Goal: Task Accomplishment & Management: Use online tool/utility

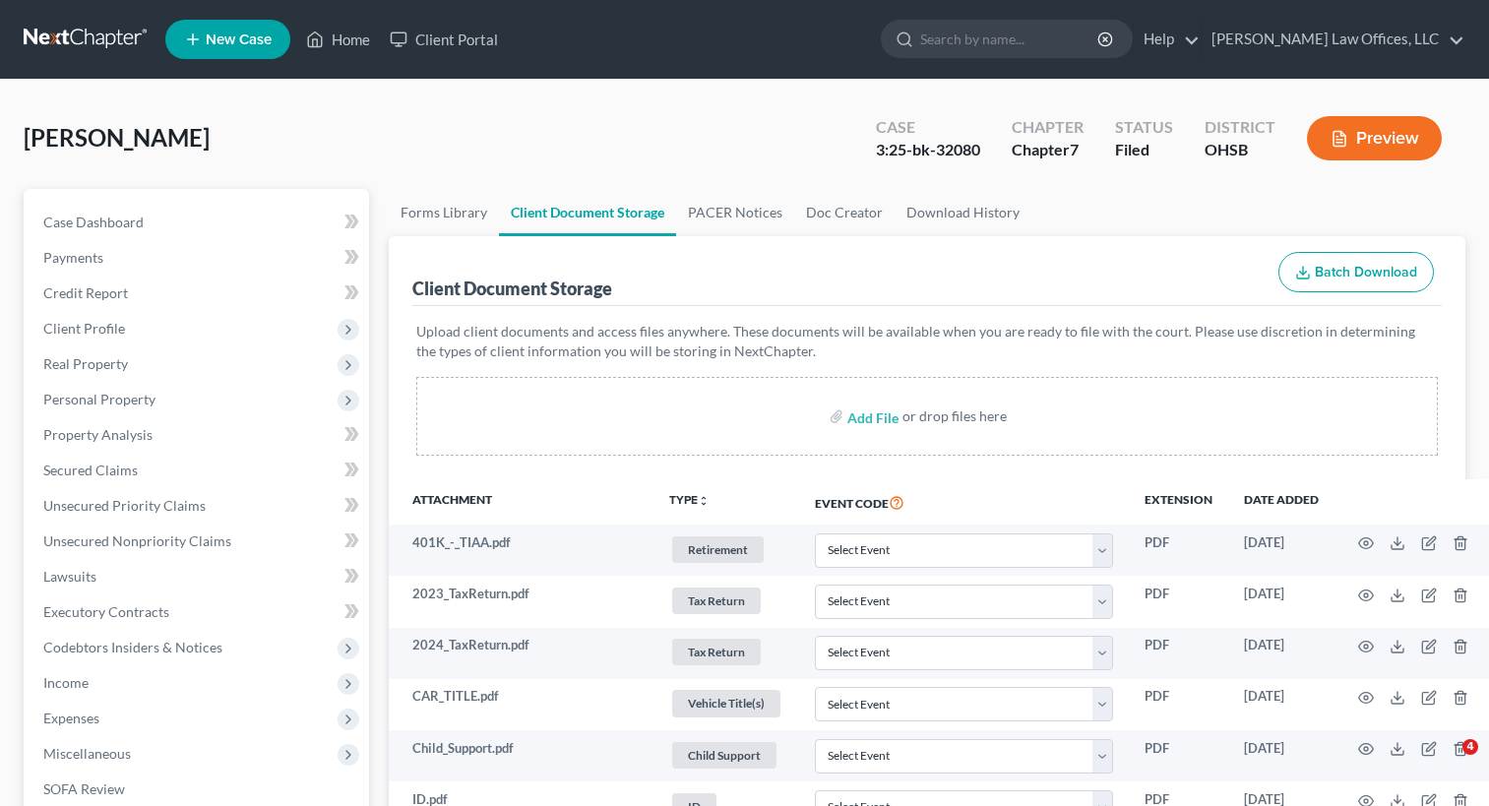
select select "7"
select select "37"
select select "52"
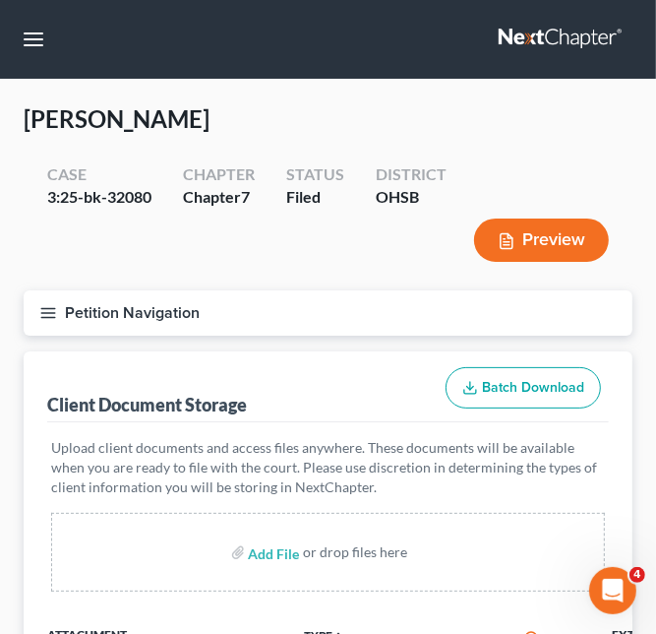
select select "7"
select select "37"
select select "52"
select select "7"
select select "37"
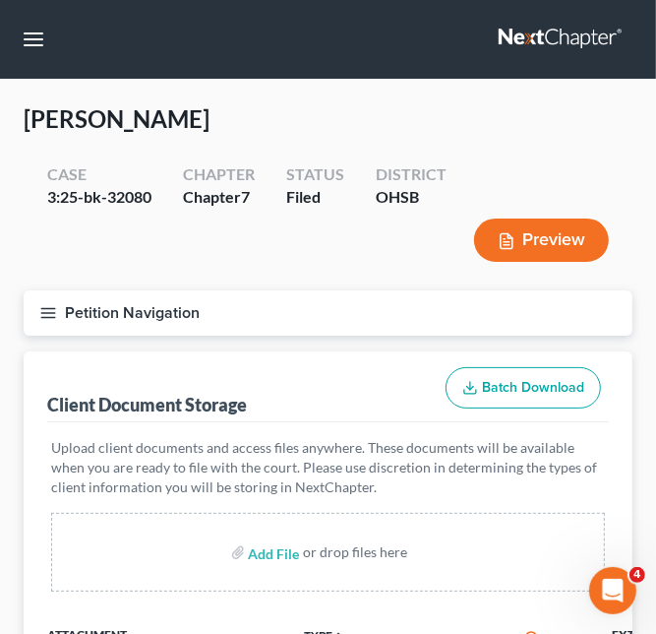
select select "52"
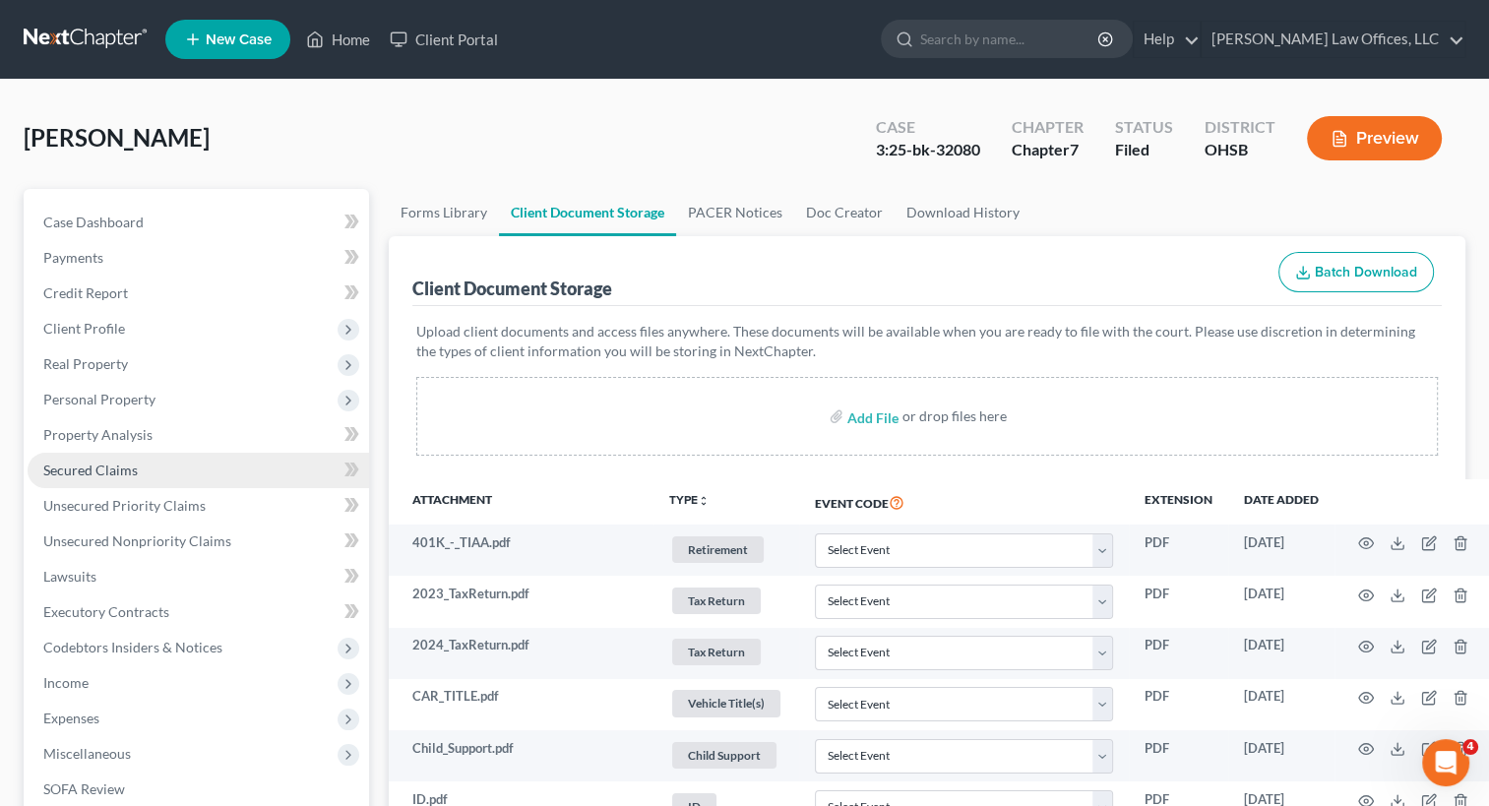
click at [115, 462] on span "Secured Claims" at bounding box center [90, 469] width 94 height 17
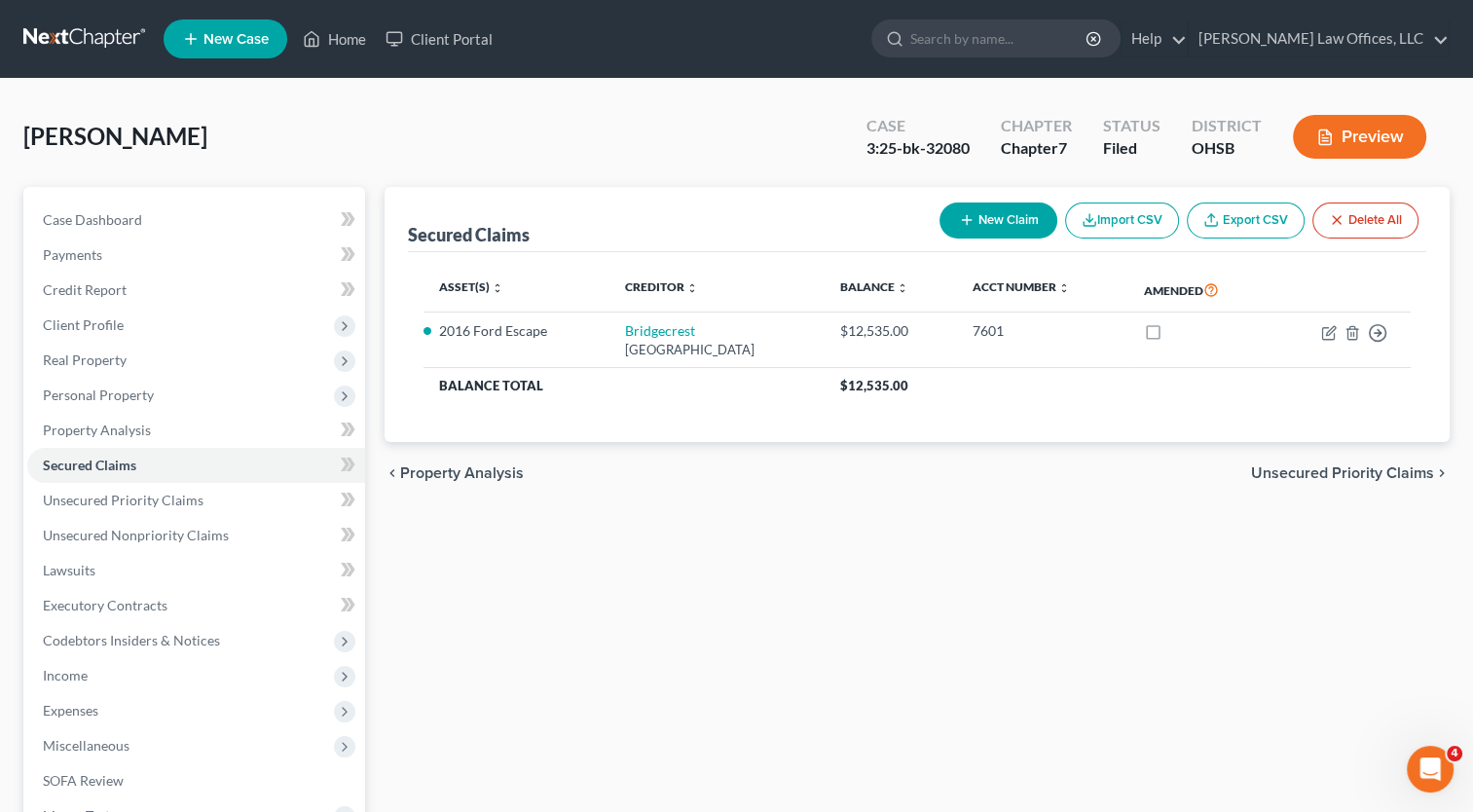
click at [1374, 137] on button "Preview" at bounding box center [1359, 136] width 134 height 44
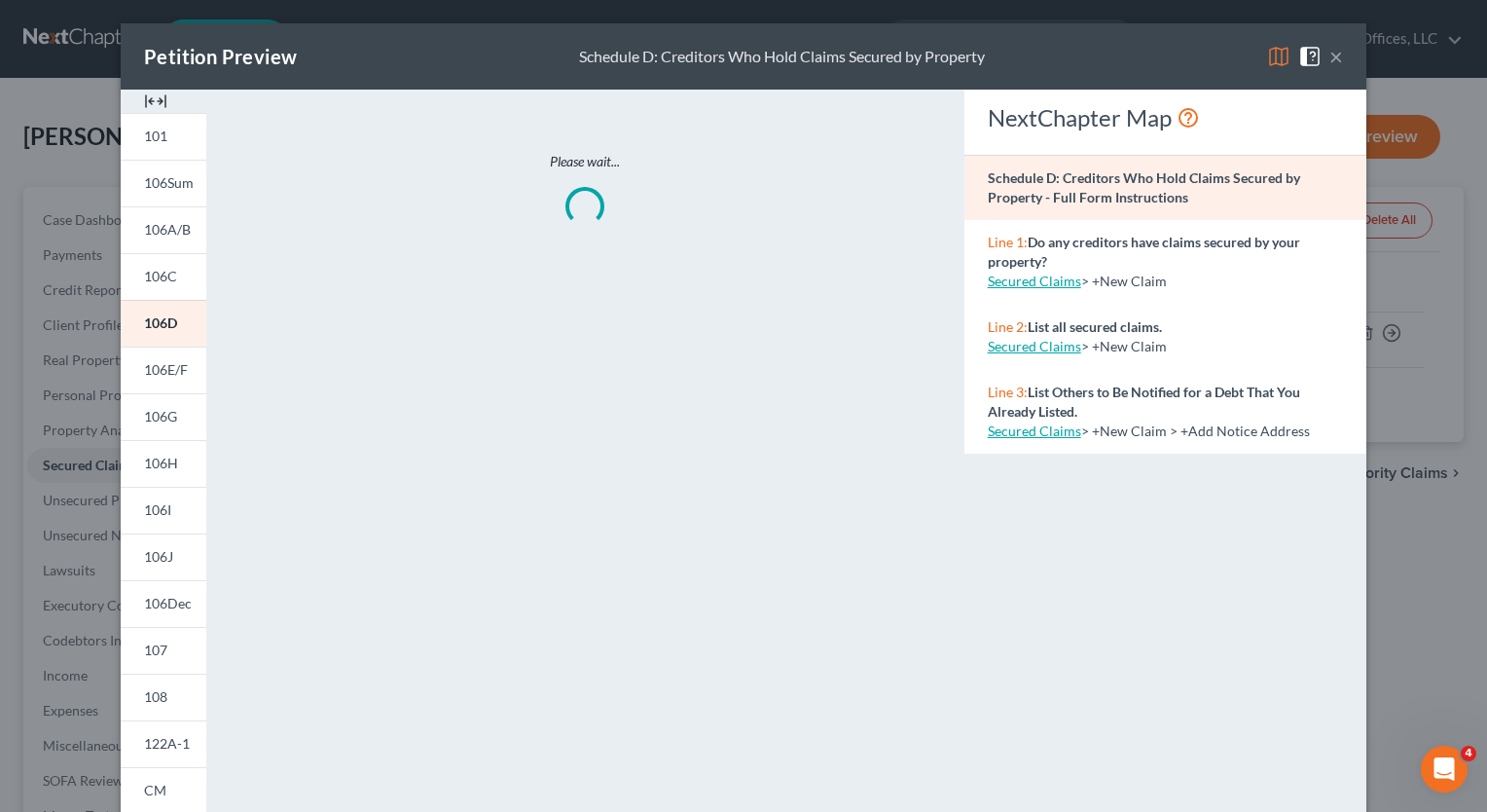
click at [151, 103] on img at bounding box center [156, 102] width 24 height 24
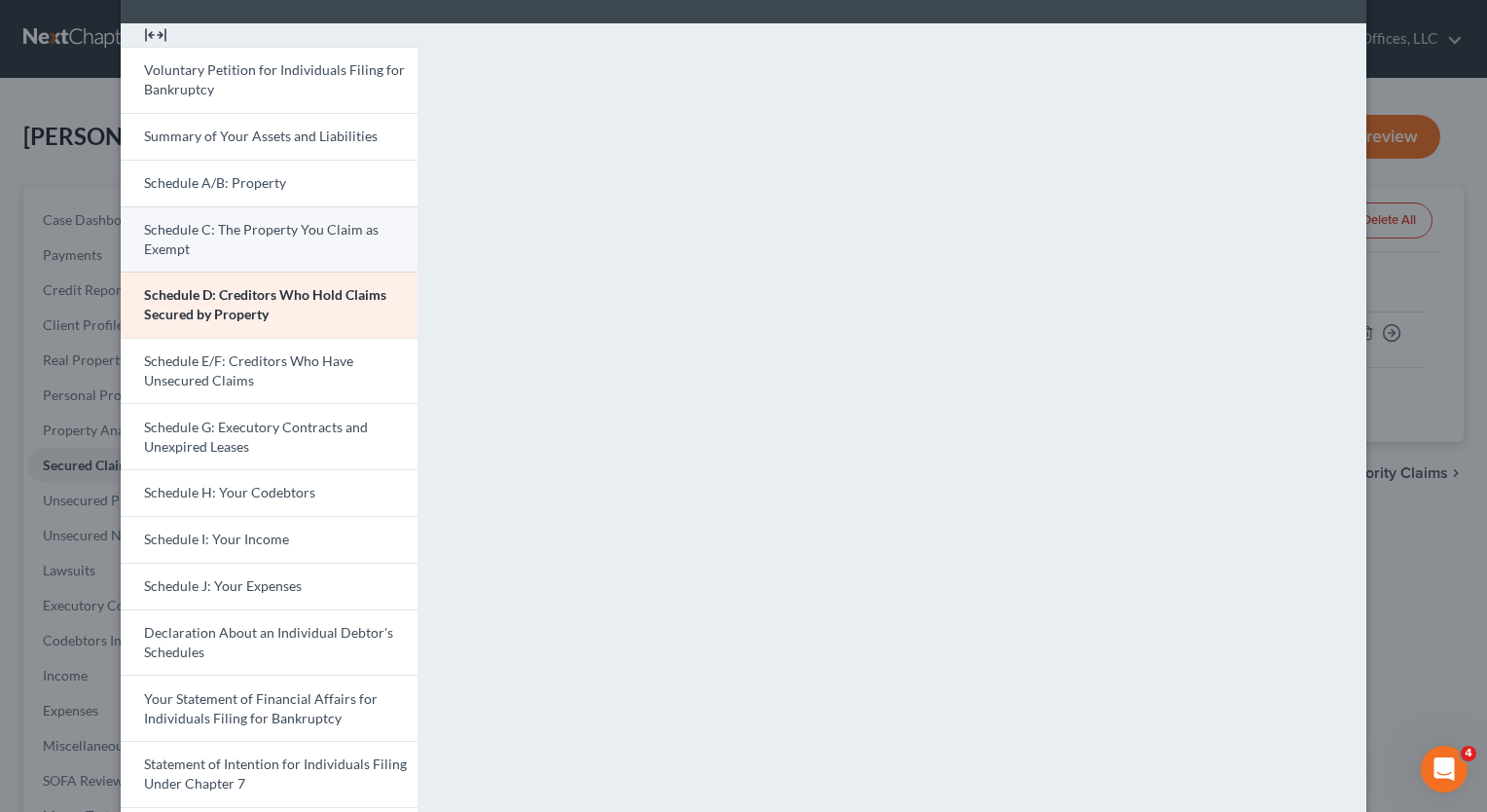
scroll to position [195, 0]
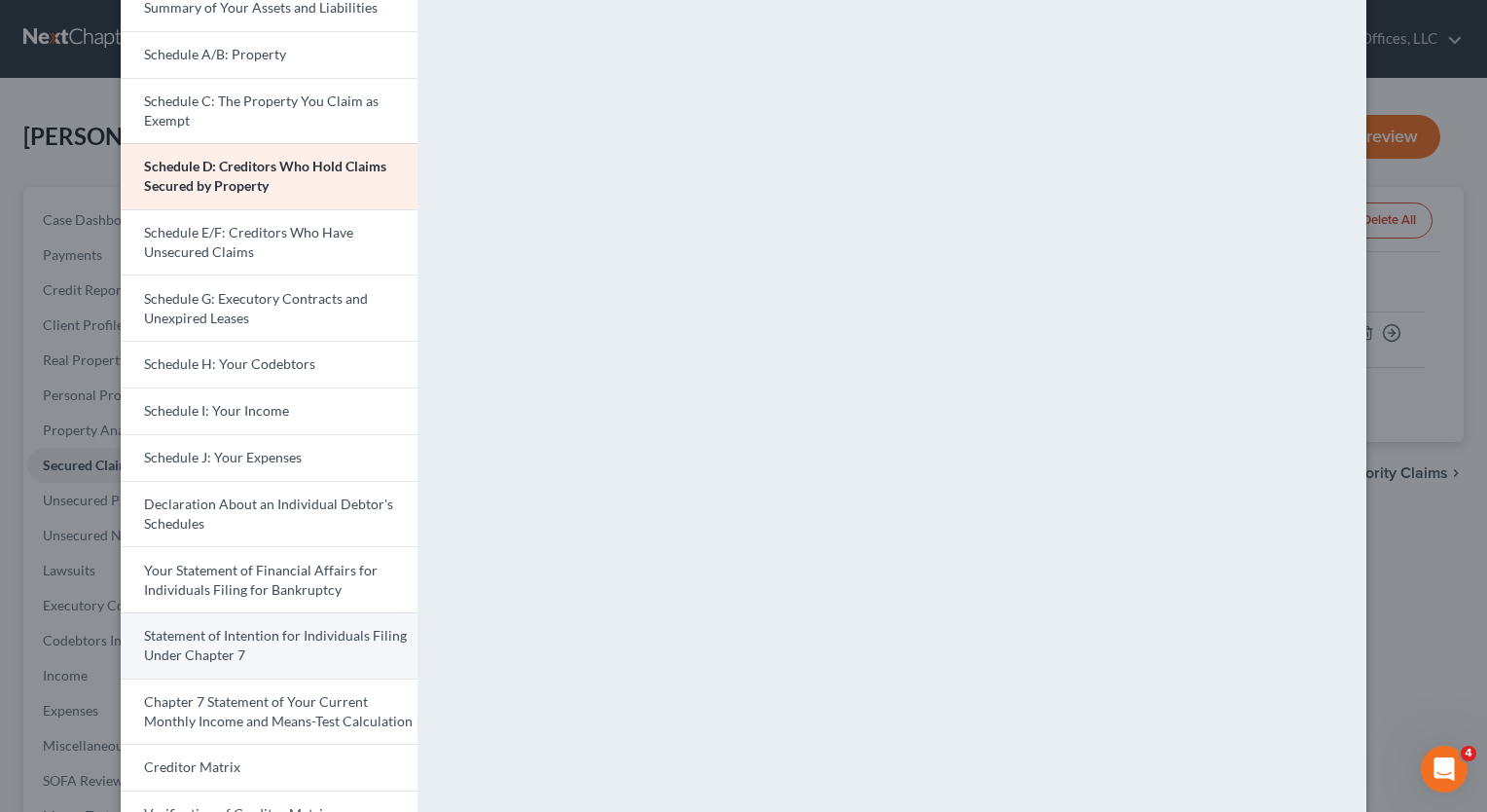
click at [238, 629] on span "Statement of Intention for Individuals Filing Under Chapter 7" at bounding box center [276, 645] width 263 height 36
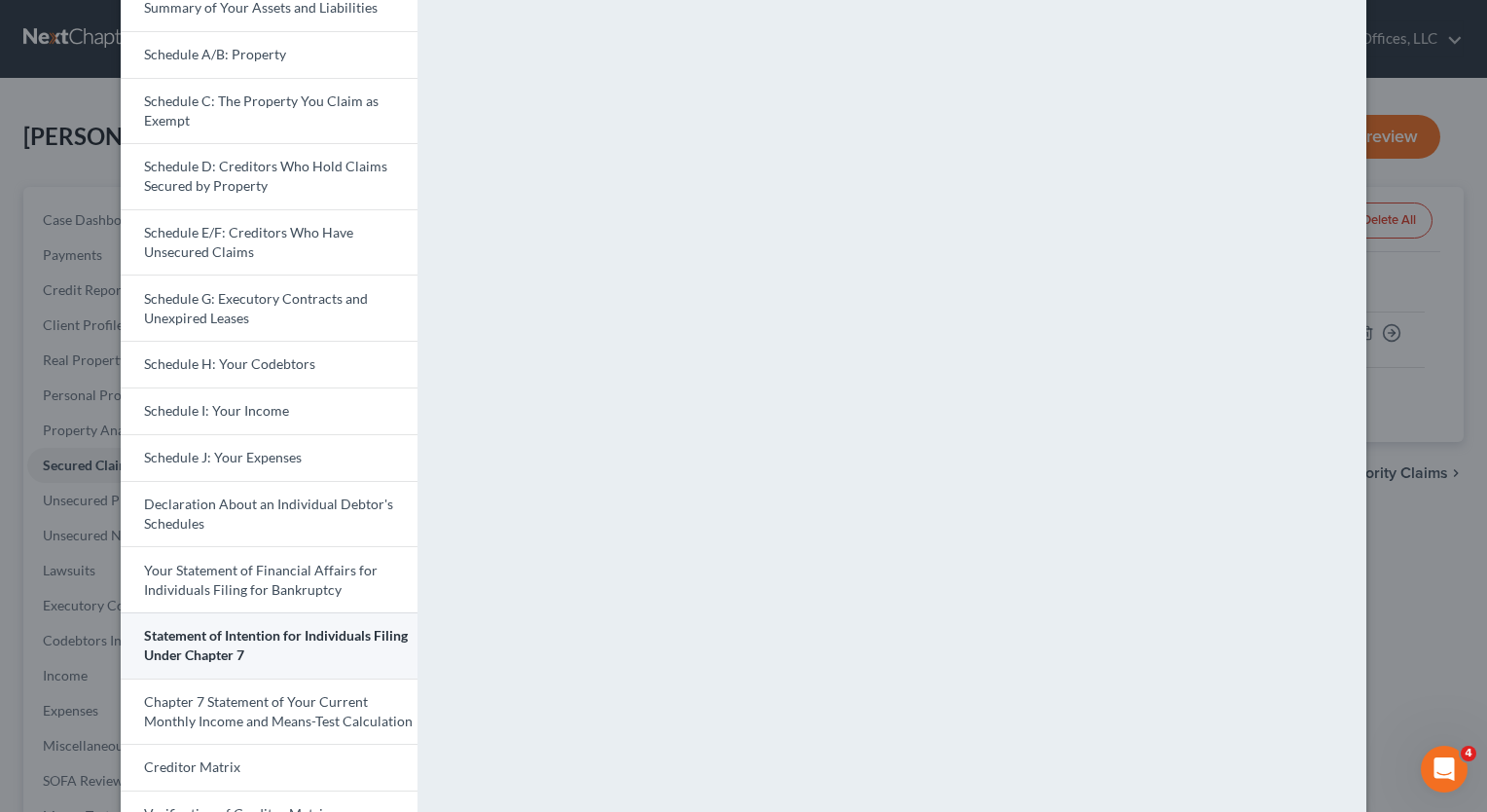
click at [236, 634] on span "Statement of Intention for Individuals Filing Under Chapter 7" at bounding box center [276, 645] width 264 height 36
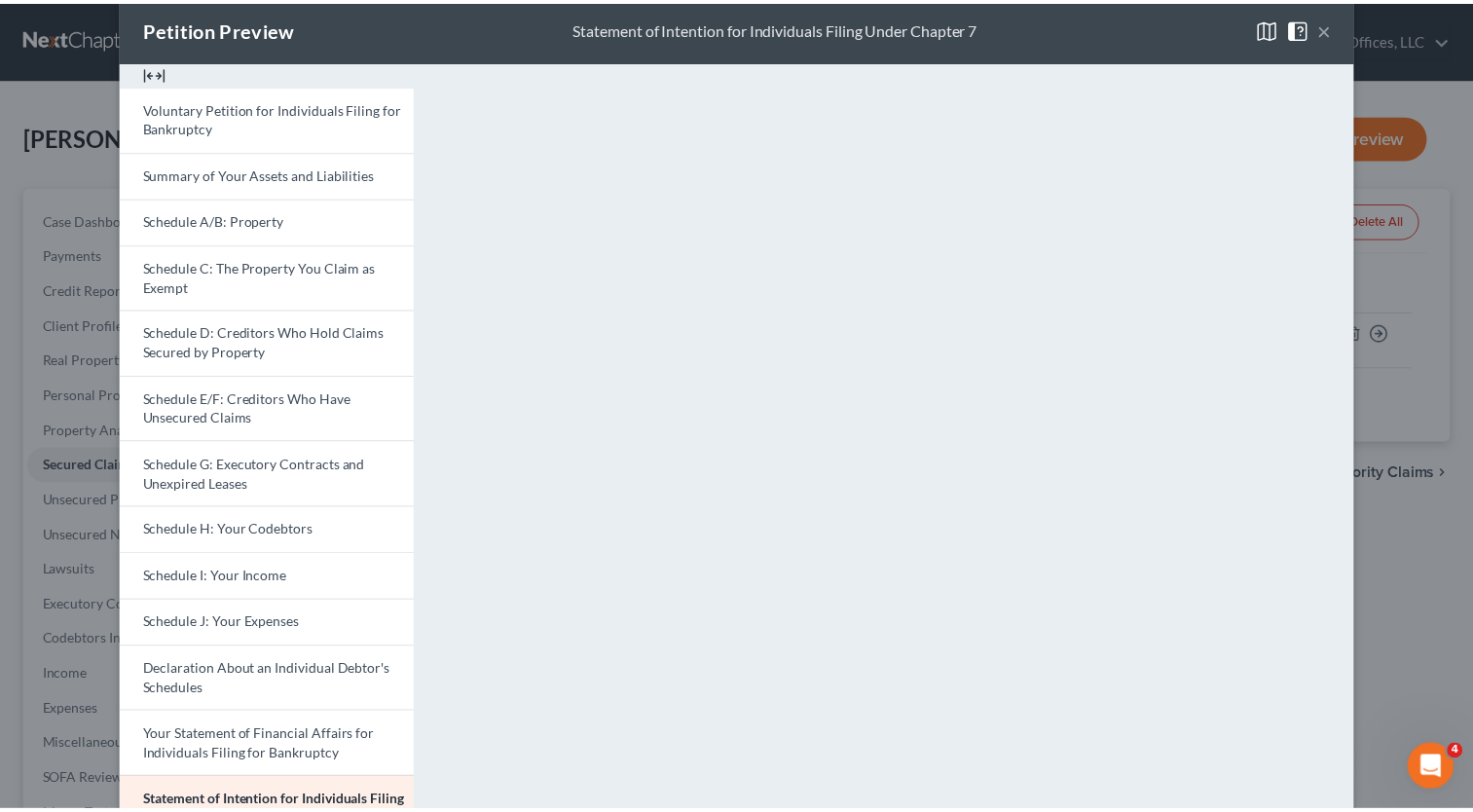
scroll to position [0, 0]
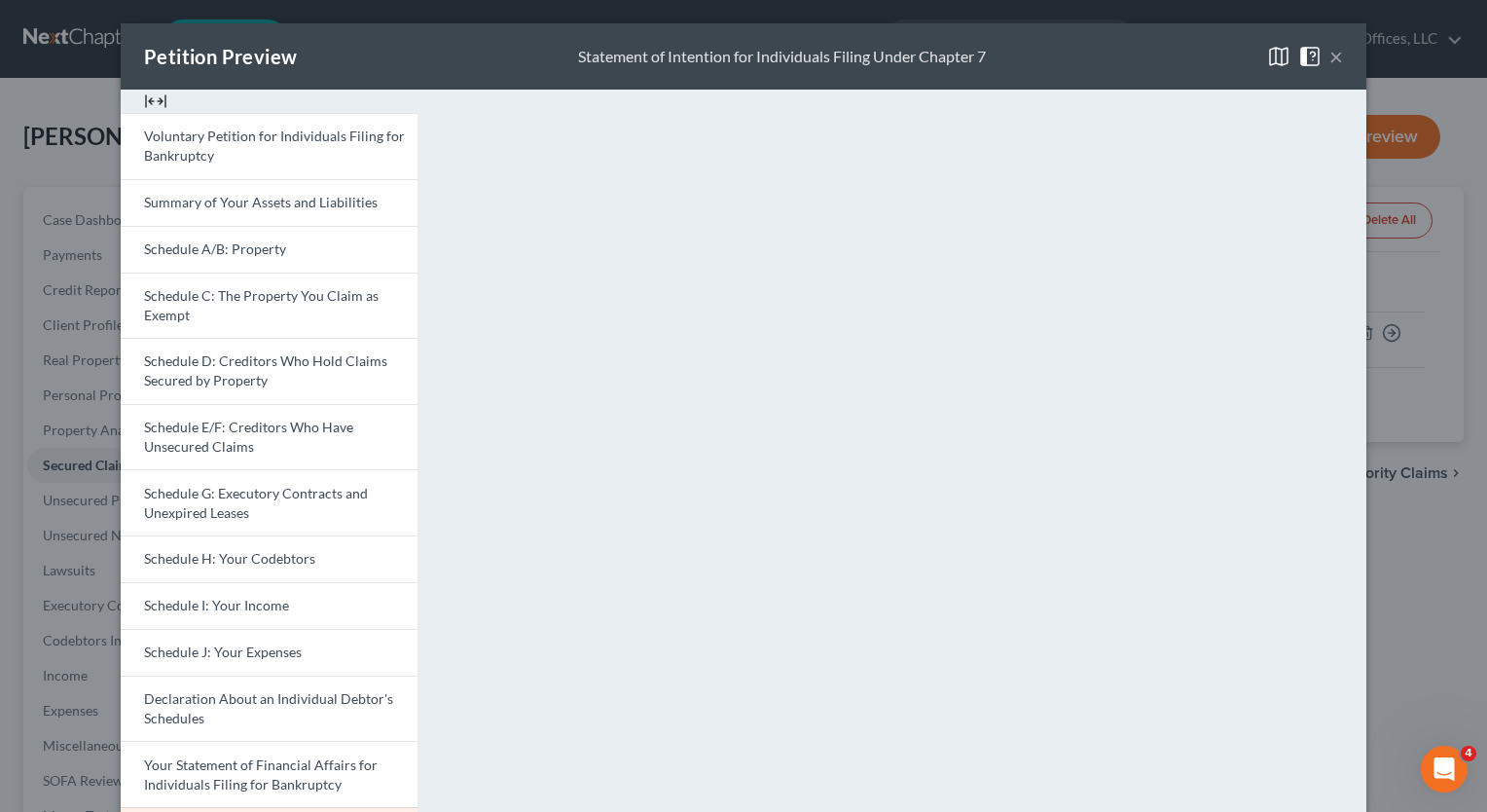
click at [1330, 63] on button "×" at bounding box center [1337, 56] width 14 height 24
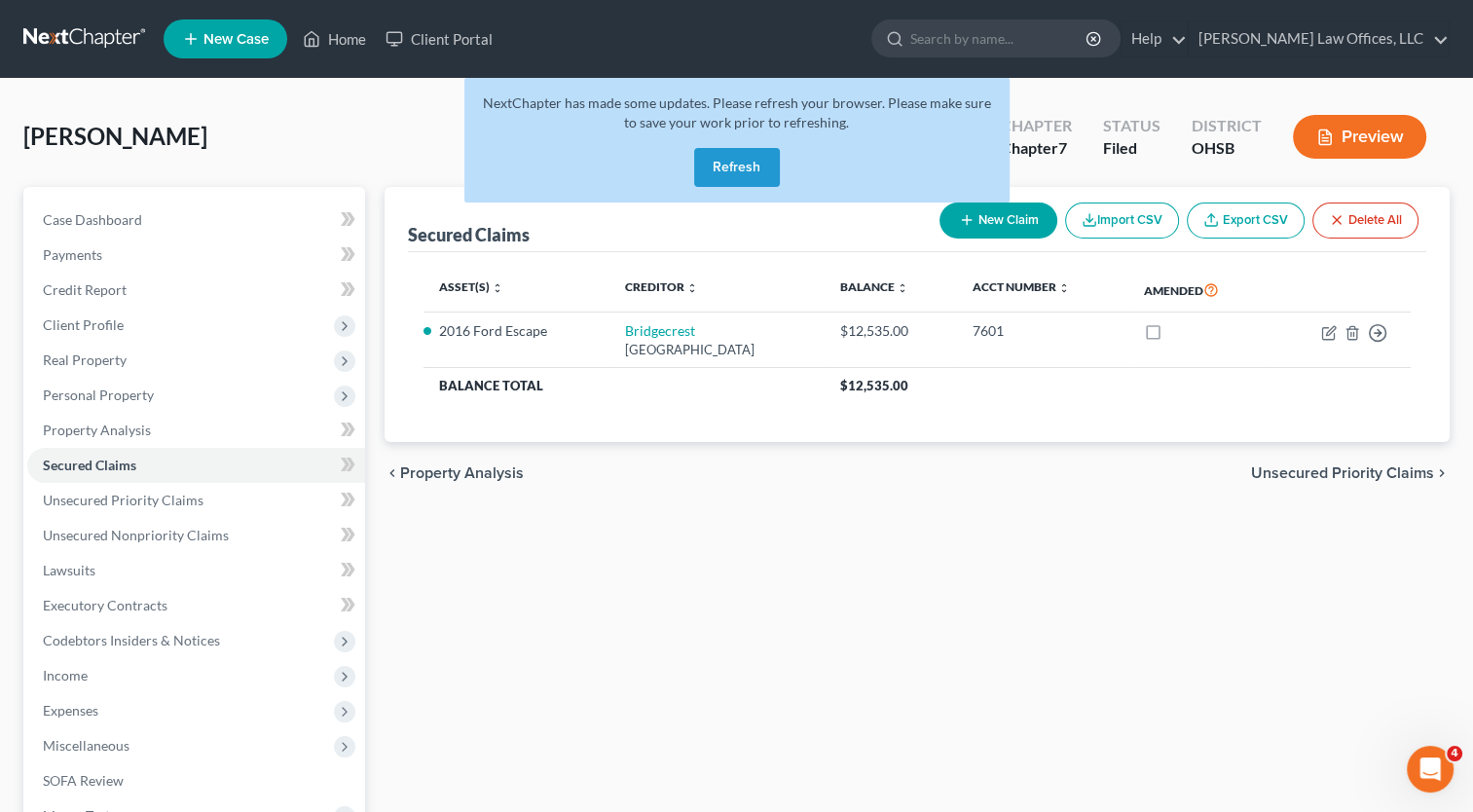
click at [742, 170] on button "Refresh" at bounding box center [737, 167] width 86 height 39
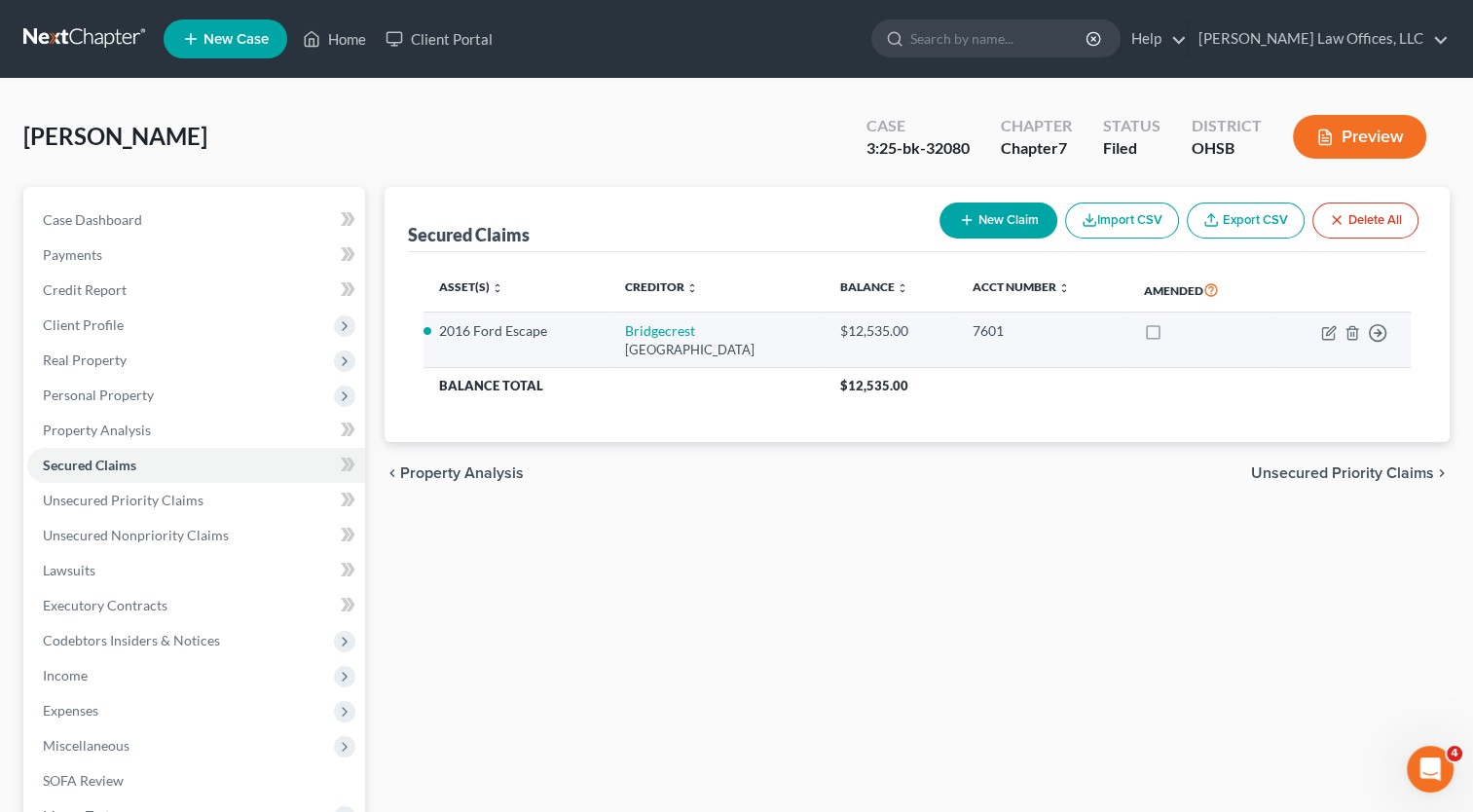
drag, startPoint x: 802, startPoint y: 348, endPoint x: 595, endPoint y: 322, distance: 208.6
click at [609, 322] on td "[GEOGRAPHIC_DATA]" at bounding box center [716, 340] width 214 height 55
drag, startPoint x: 595, startPoint y: 322, endPoint x: 632, endPoint y: 342, distance: 42.1
copy td "[GEOGRAPHIC_DATA]"
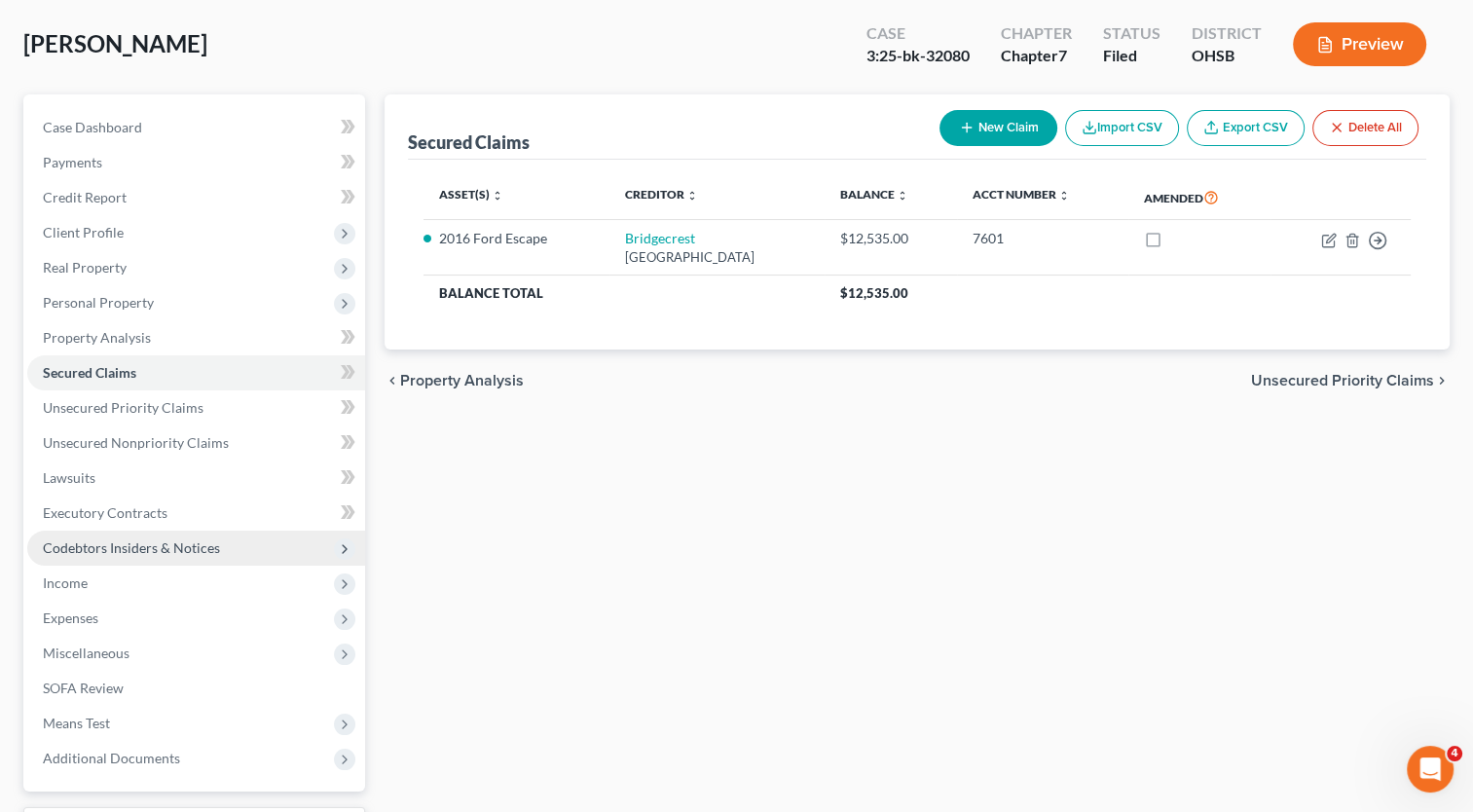
scroll to position [256, 0]
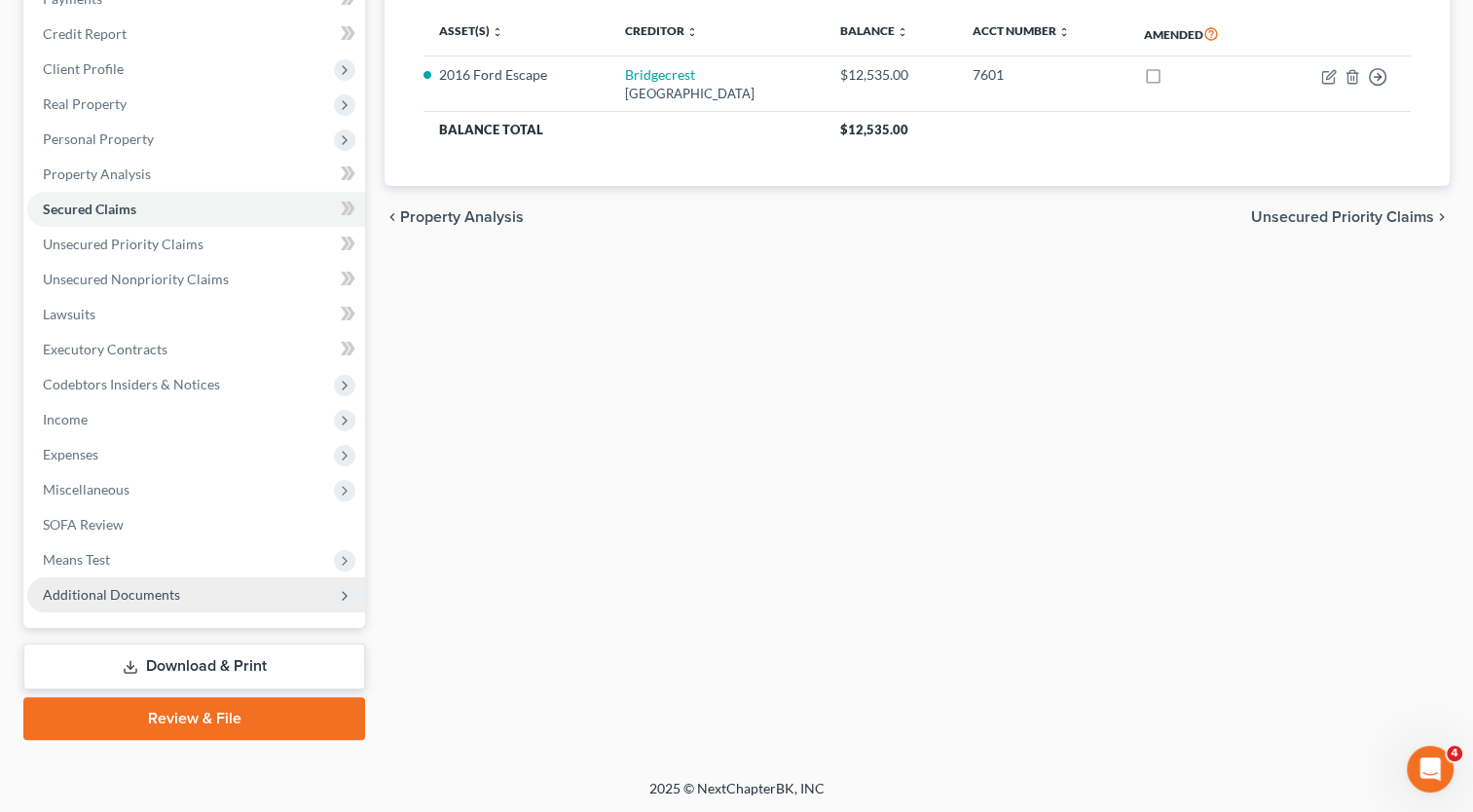
click at [92, 593] on span "Additional Documents" at bounding box center [111, 593] width 138 height 17
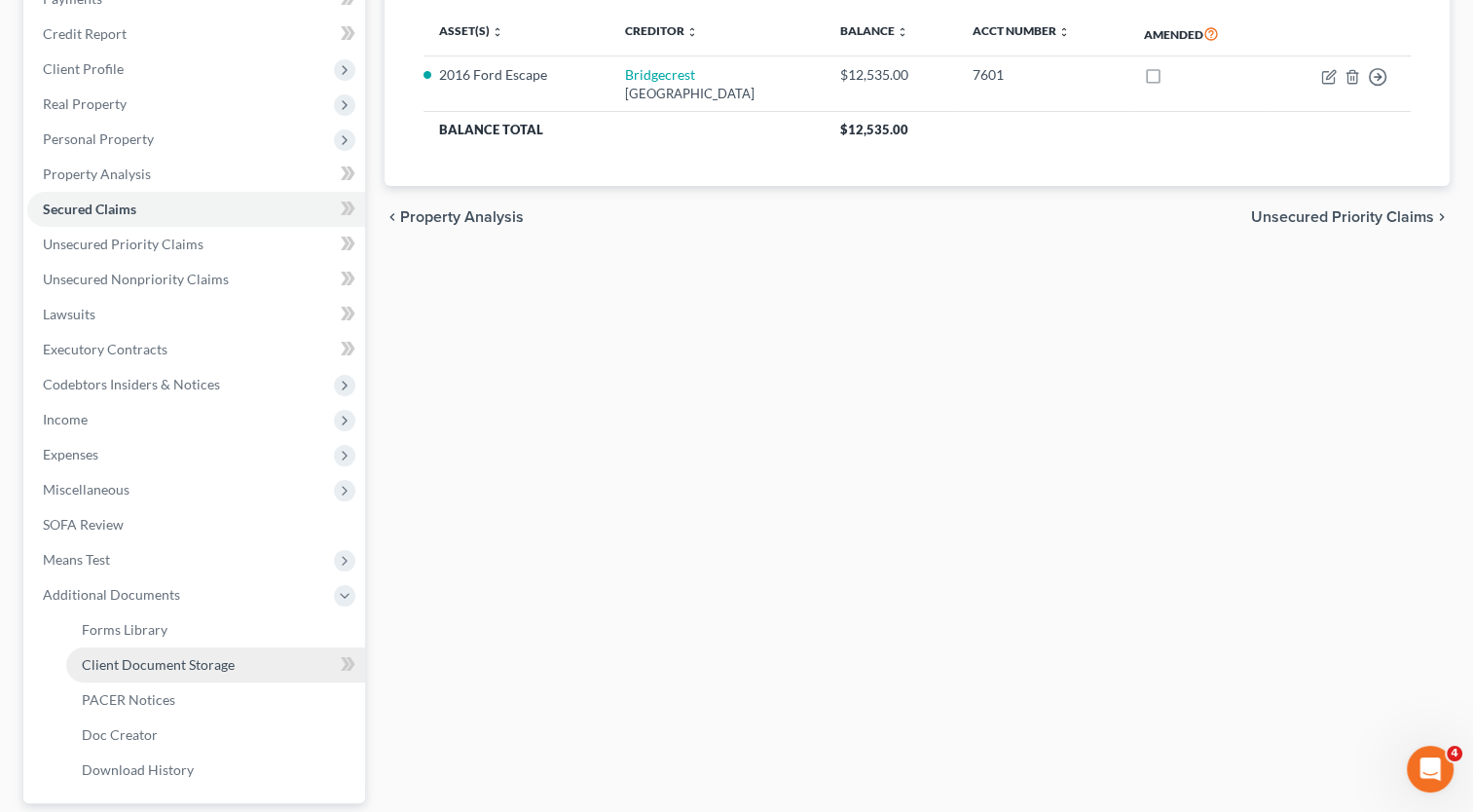
click at [119, 664] on span "Client Document Storage" at bounding box center [158, 664] width 152 height 17
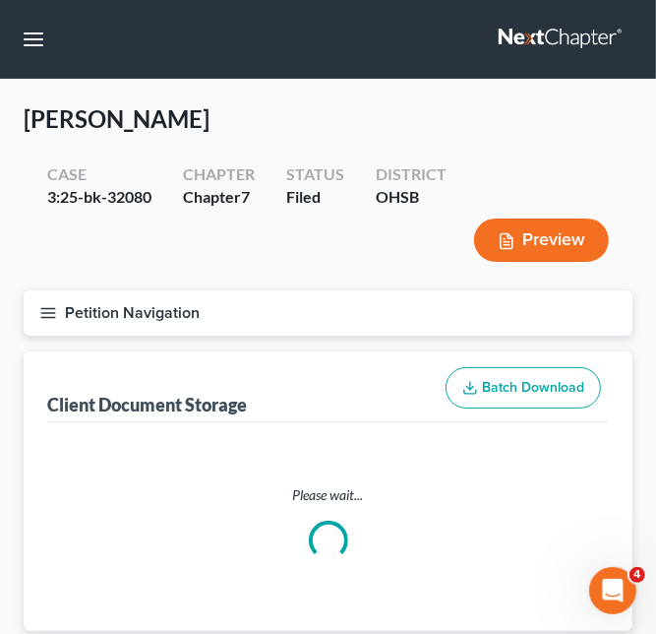
select select "7"
select select "37"
select select "52"
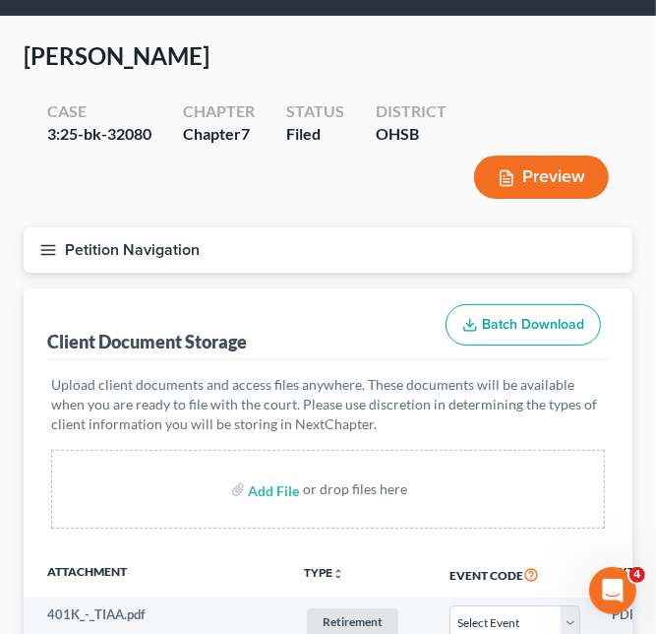
scroll to position [98, 0]
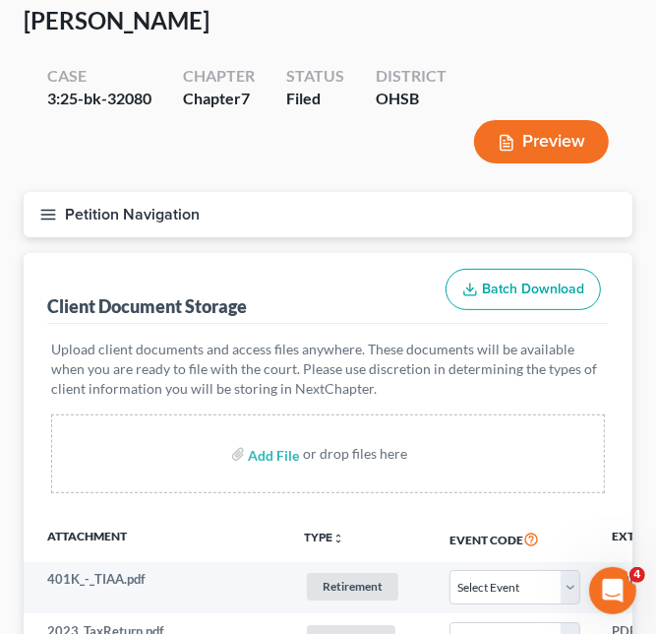
select select "7"
select select "37"
select select "52"
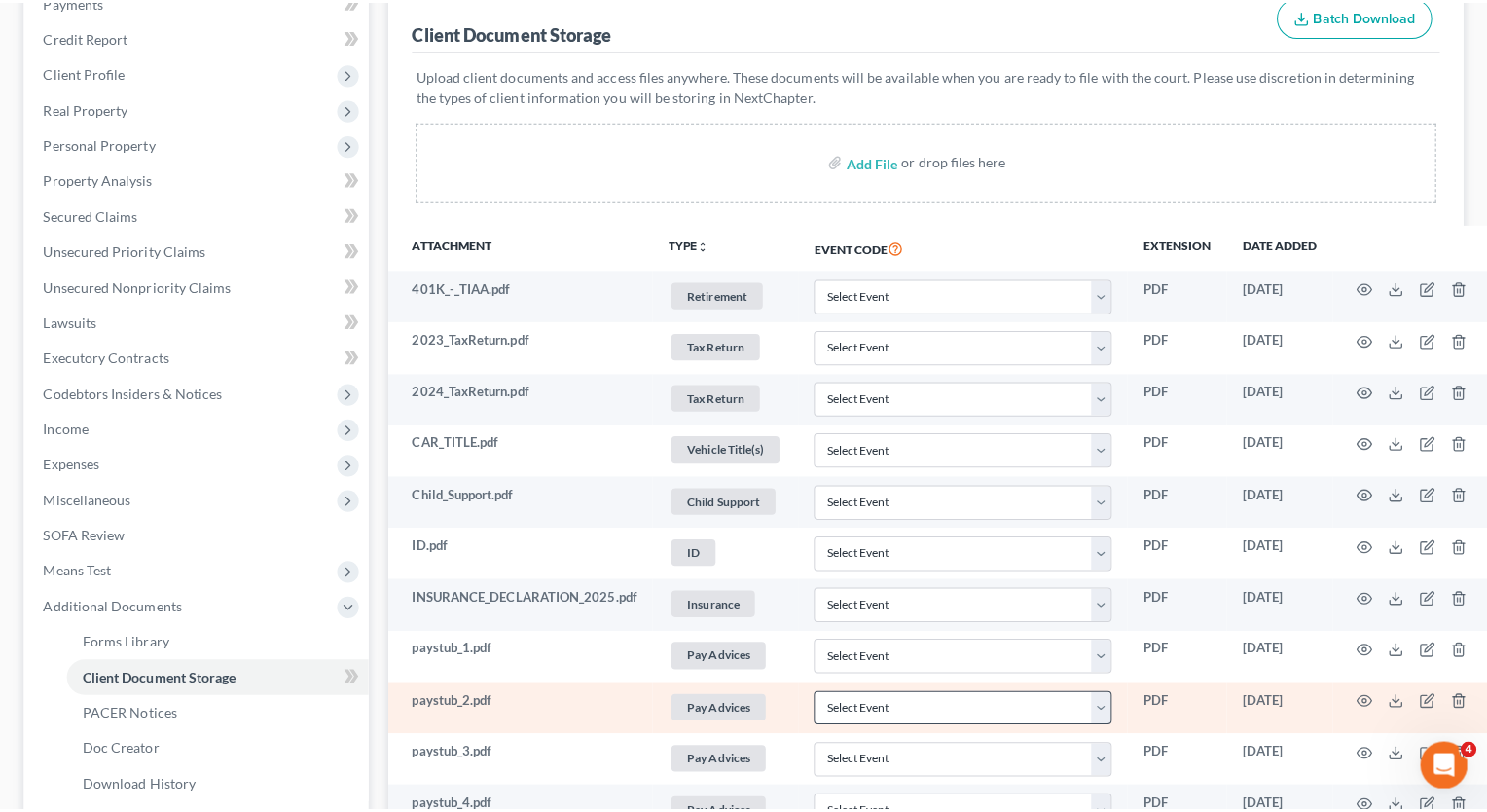
scroll to position [11, 0]
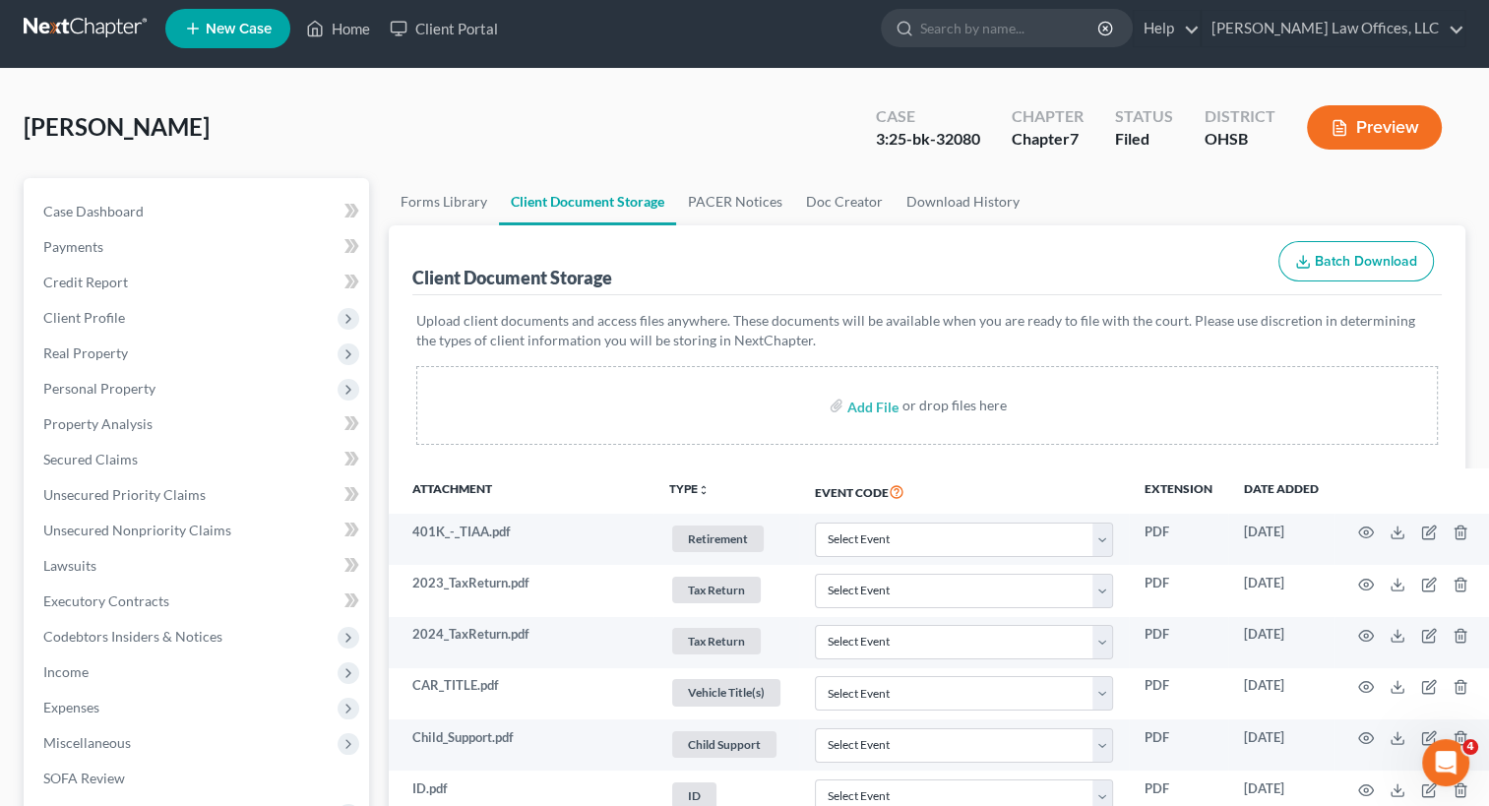
click at [1363, 129] on button "Preview" at bounding box center [1374, 127] width 135 height 44
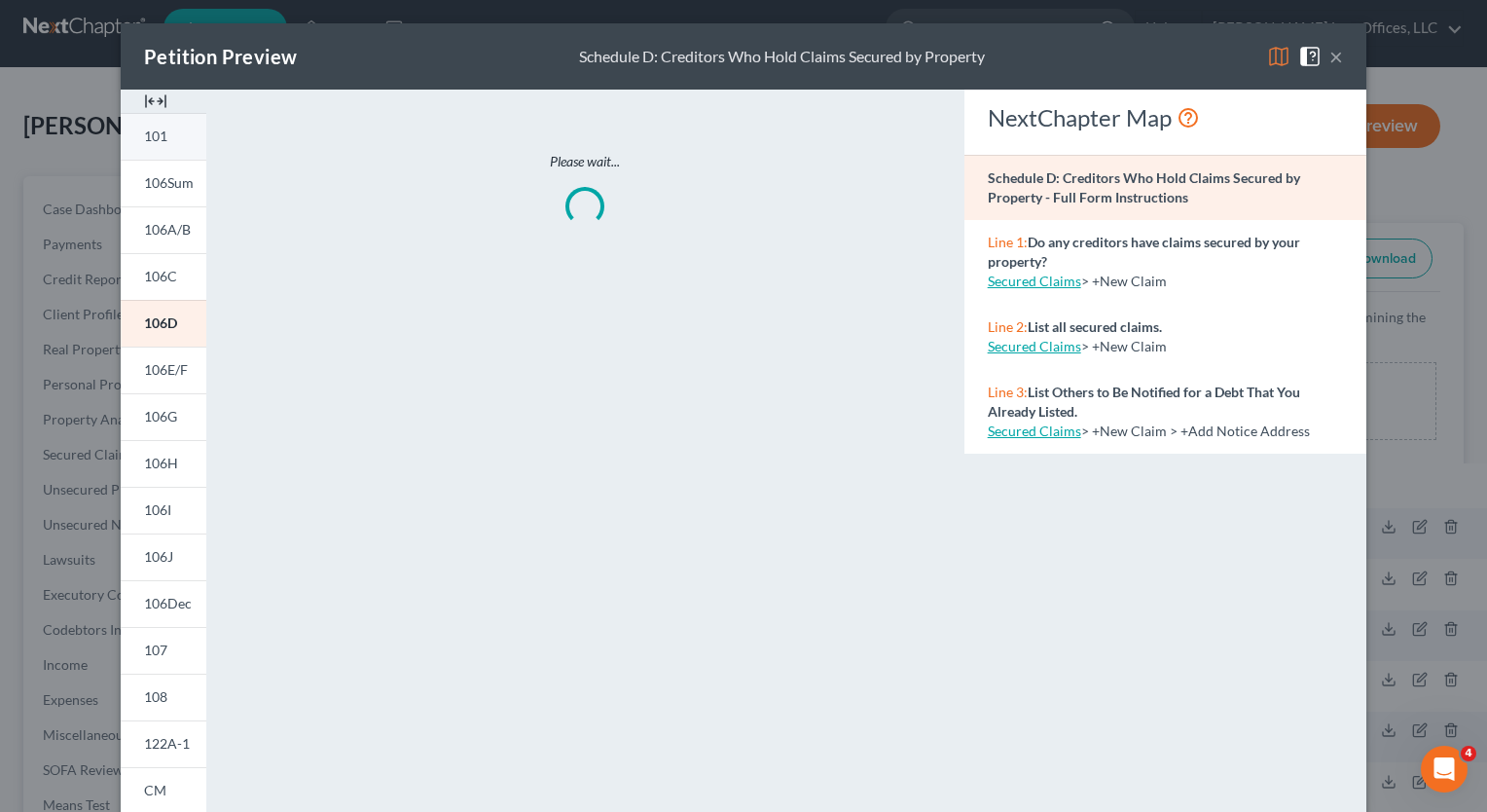
drag, startPoint x: 147, startPoint y: 95, endPoint x: 171, endPoint y: 173, distance: 81.6
click at [147, 95] on img at bounding box center [156, 102] width 24 height 24
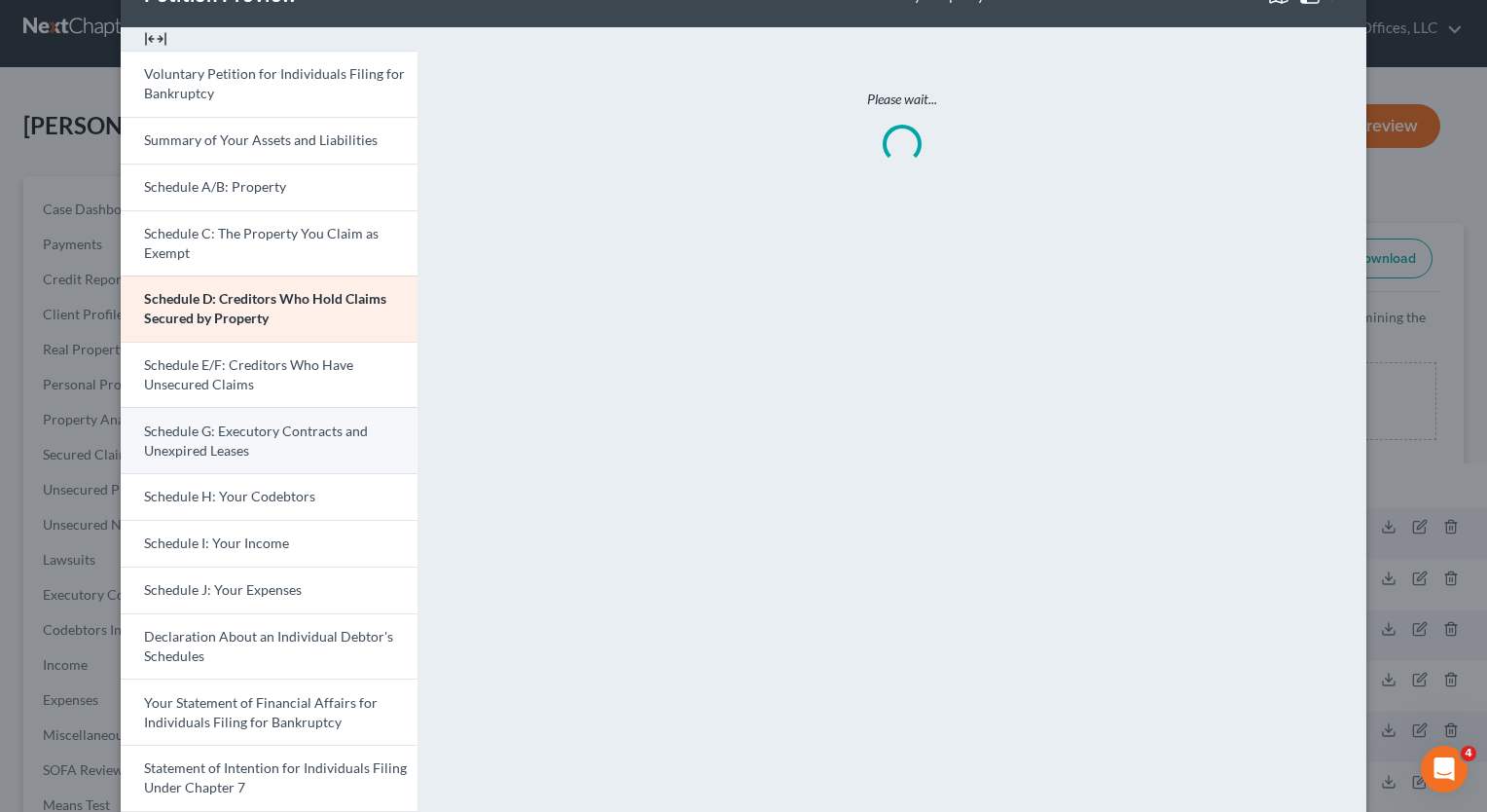
scroll to position [195, 0]
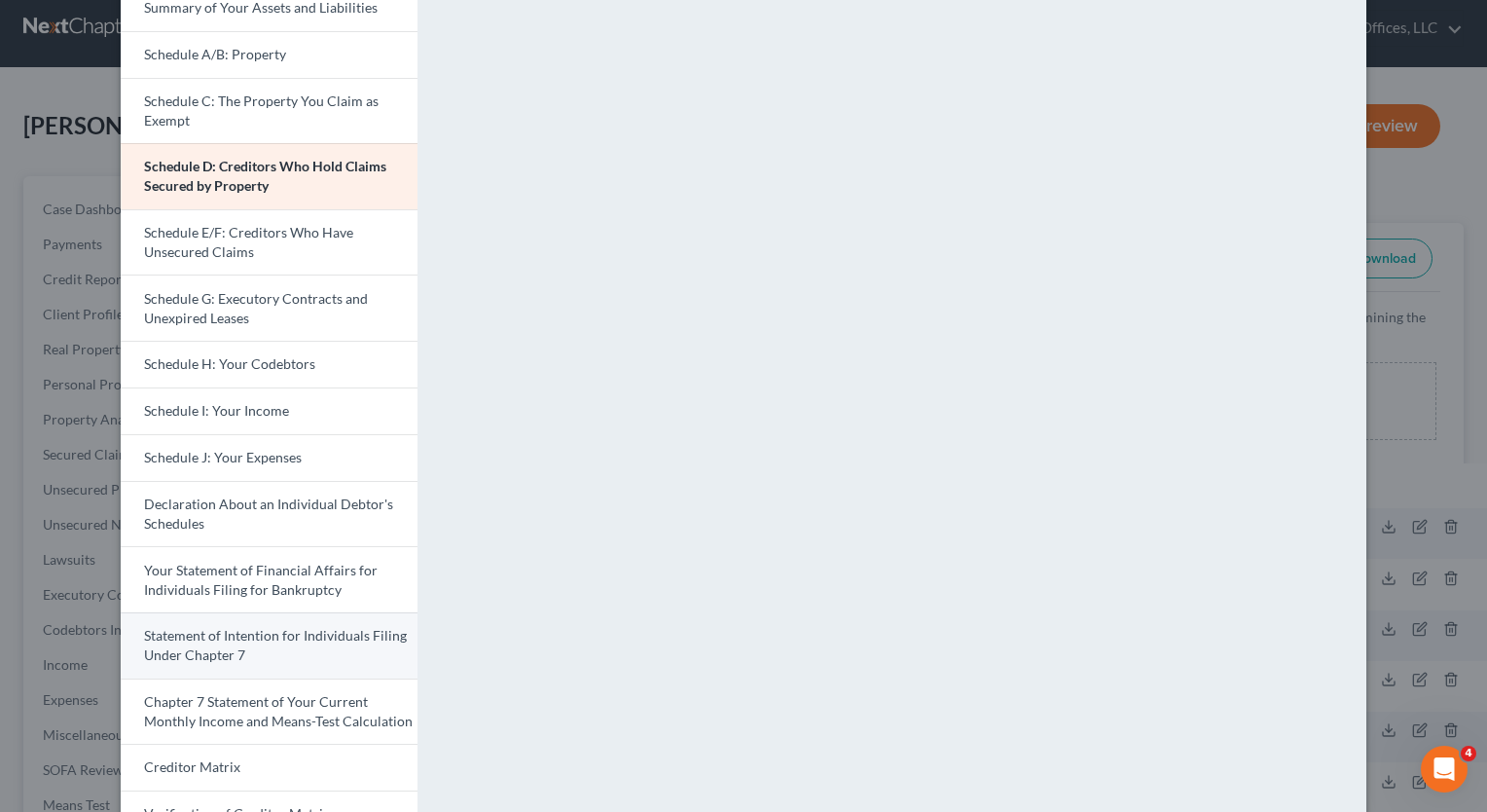
click at [170, 636] on span "Statement of Intention for Individuals Filing Under Chapter 7" at bounding box center [276, 645] width 263 height 36
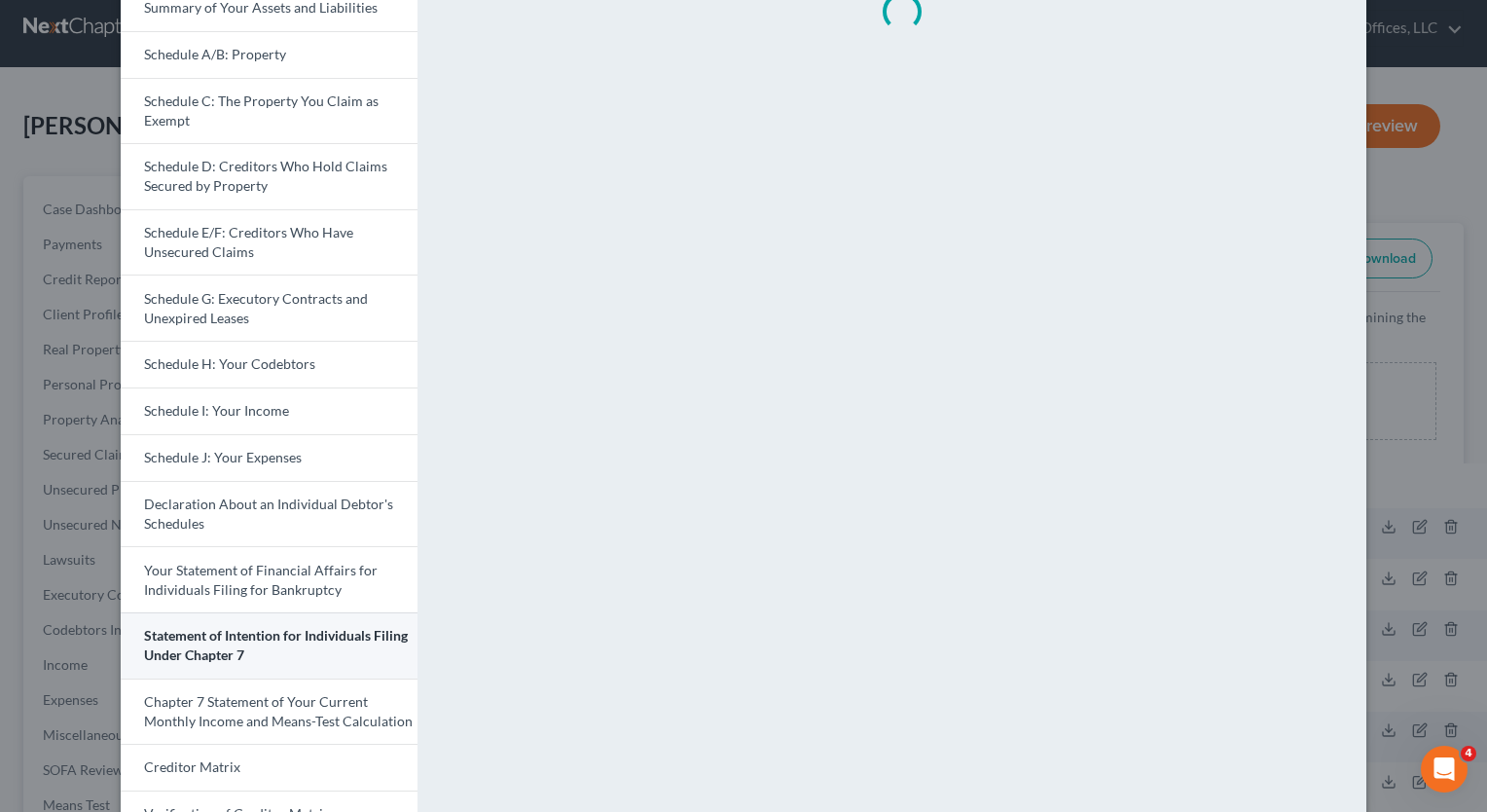
click at [170, 636] on span "Statement of Intention for Individuals Filing Under Chapter 7" at bounding box center [276, 645] width 264 height 36
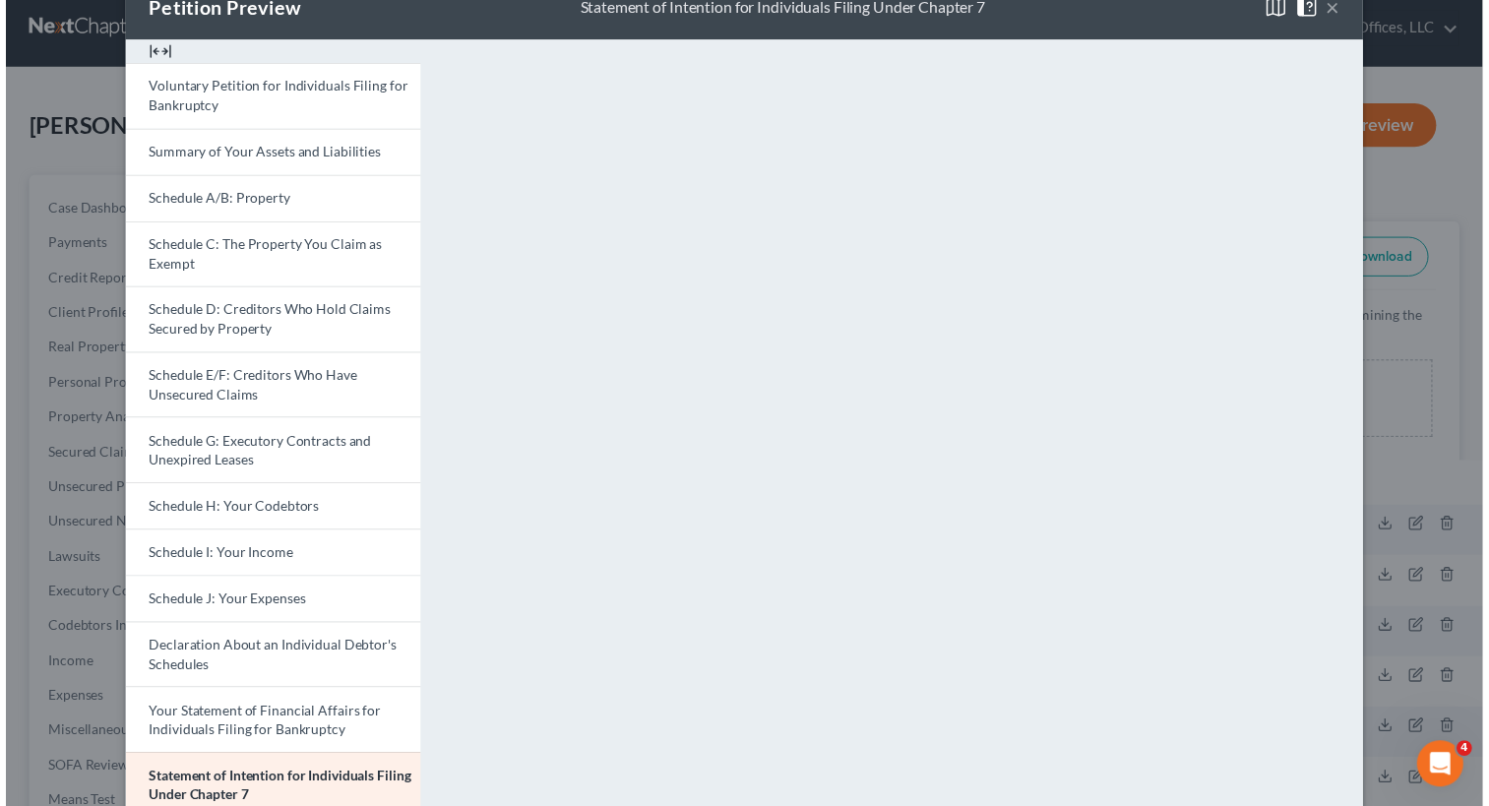
scroll to position [0, 0]
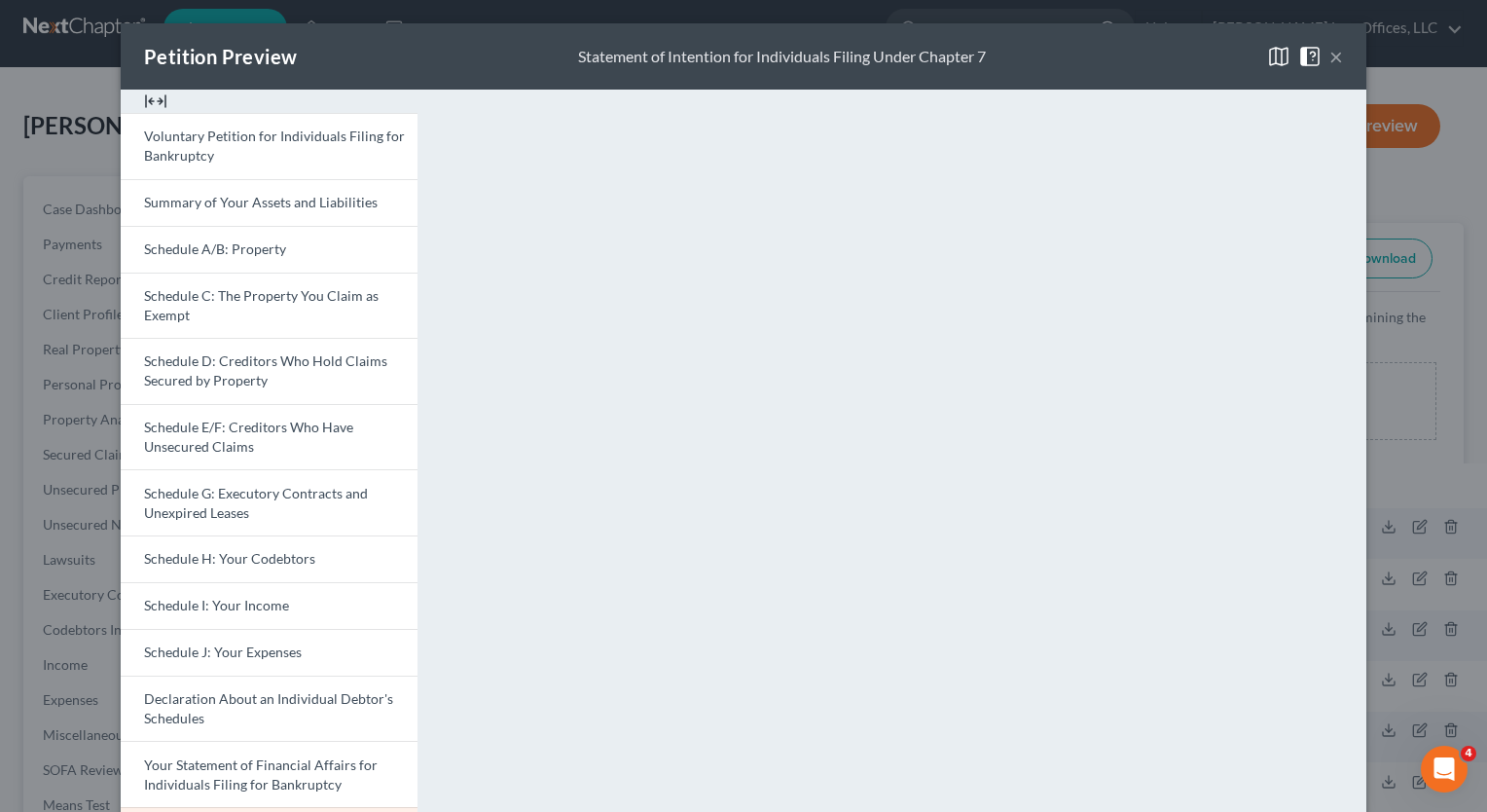
click at [1332, 60] on button "×" at bounding box center [1337, 56] width 14 height 24
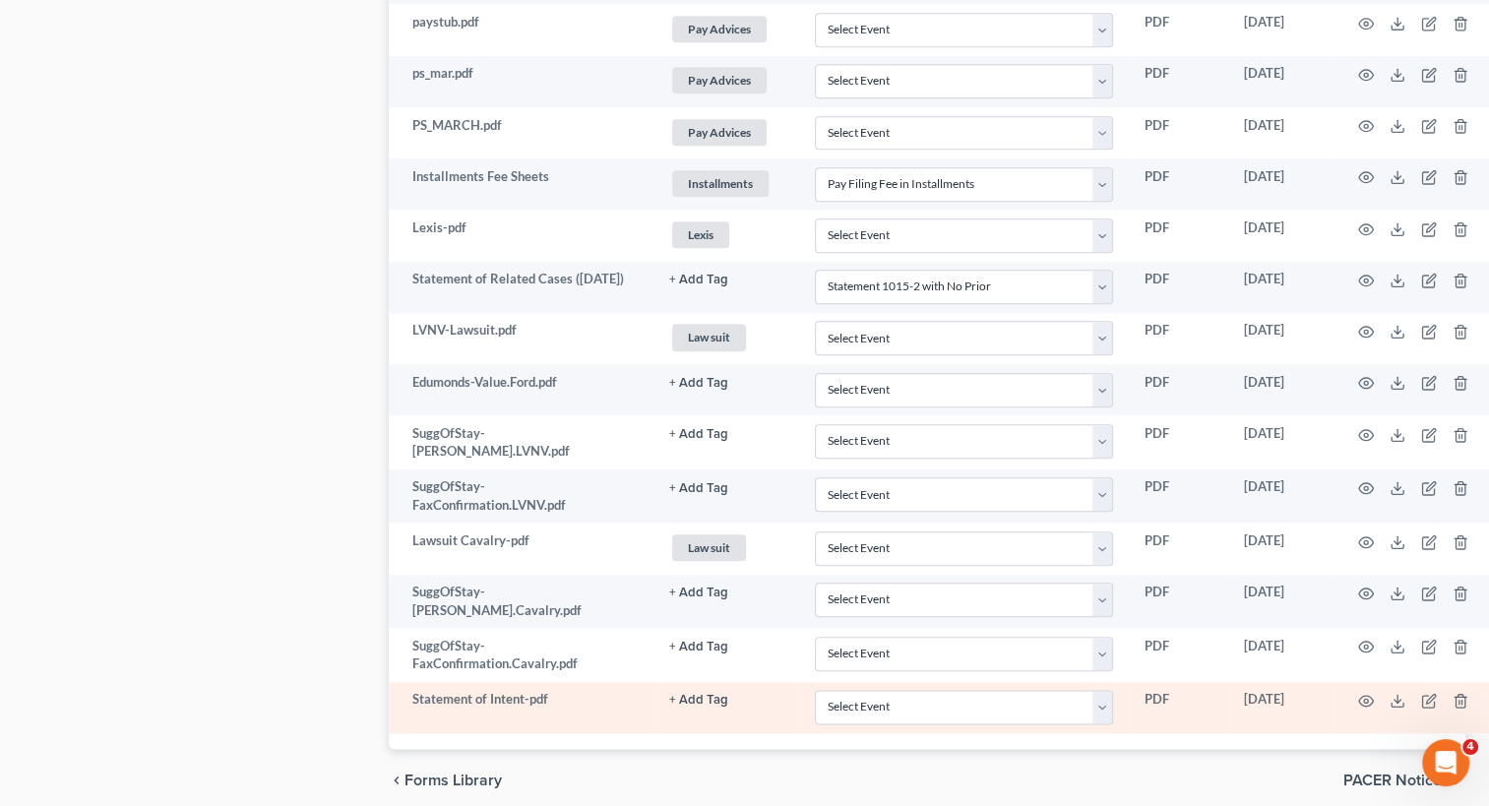
scroll to position [2175, 0]
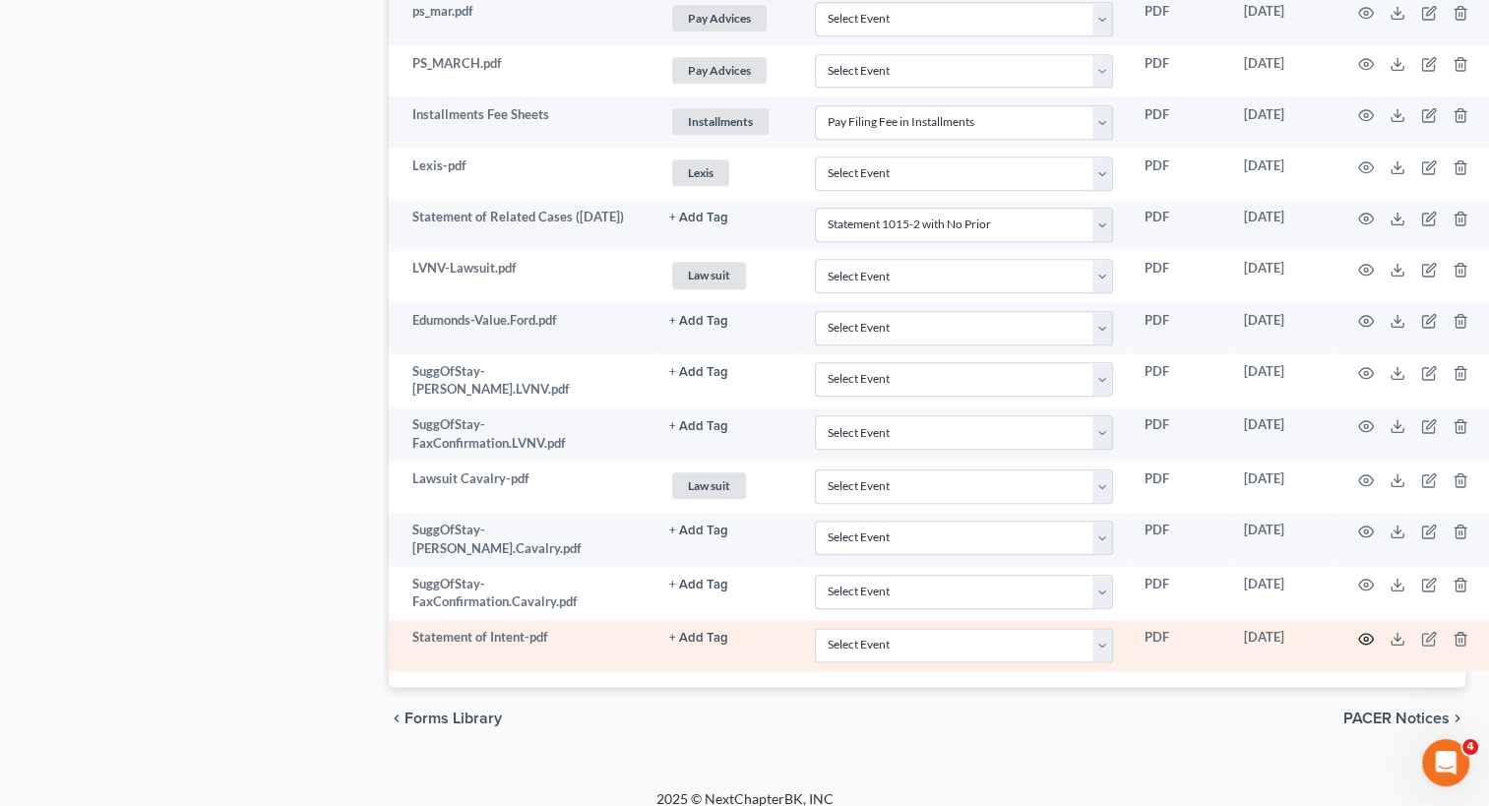
click at [1366, 631] on icon "button" at bounding box center [1366, 639] width 16 height 16
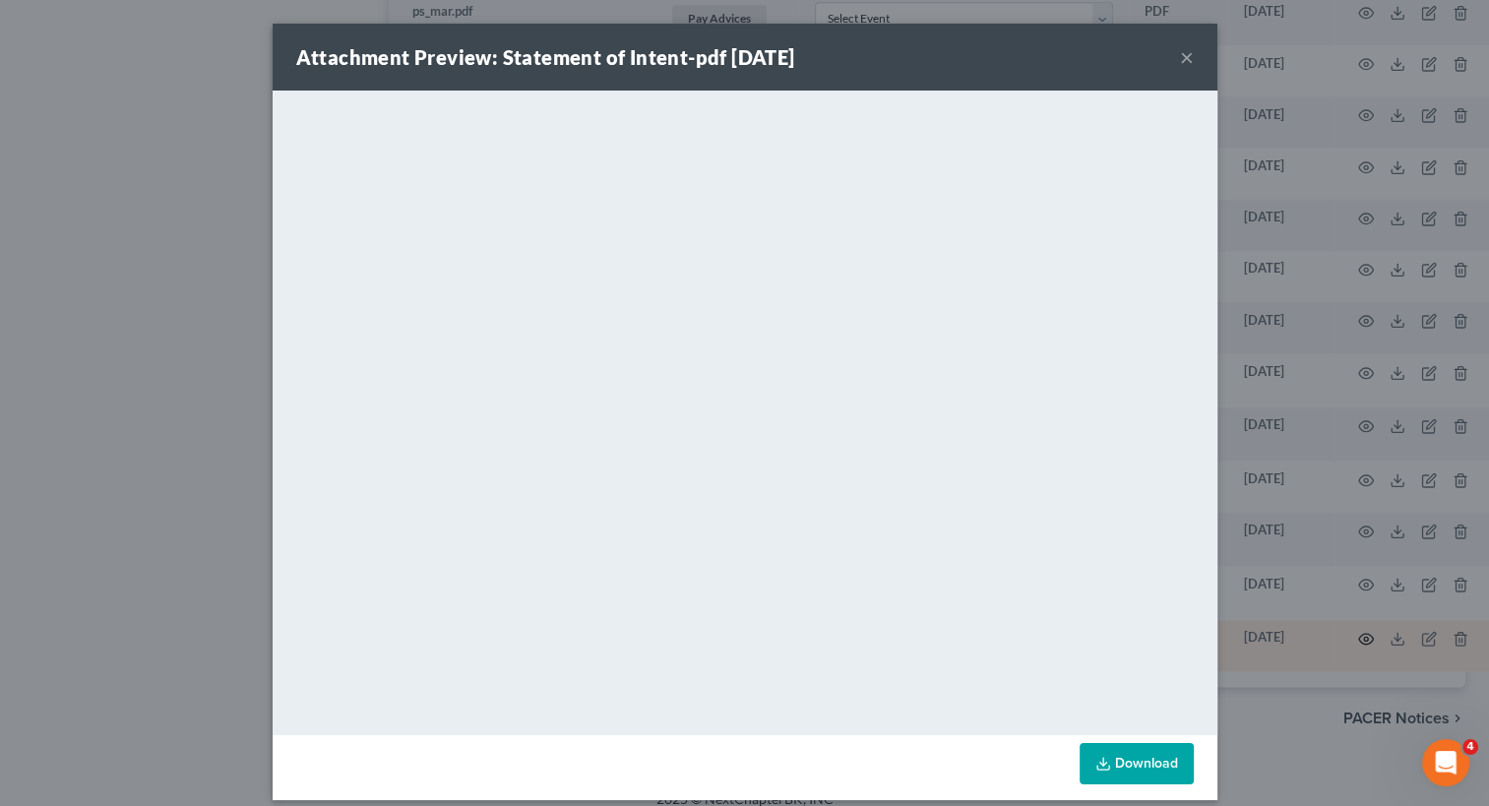
scroll to position [2161, 0]
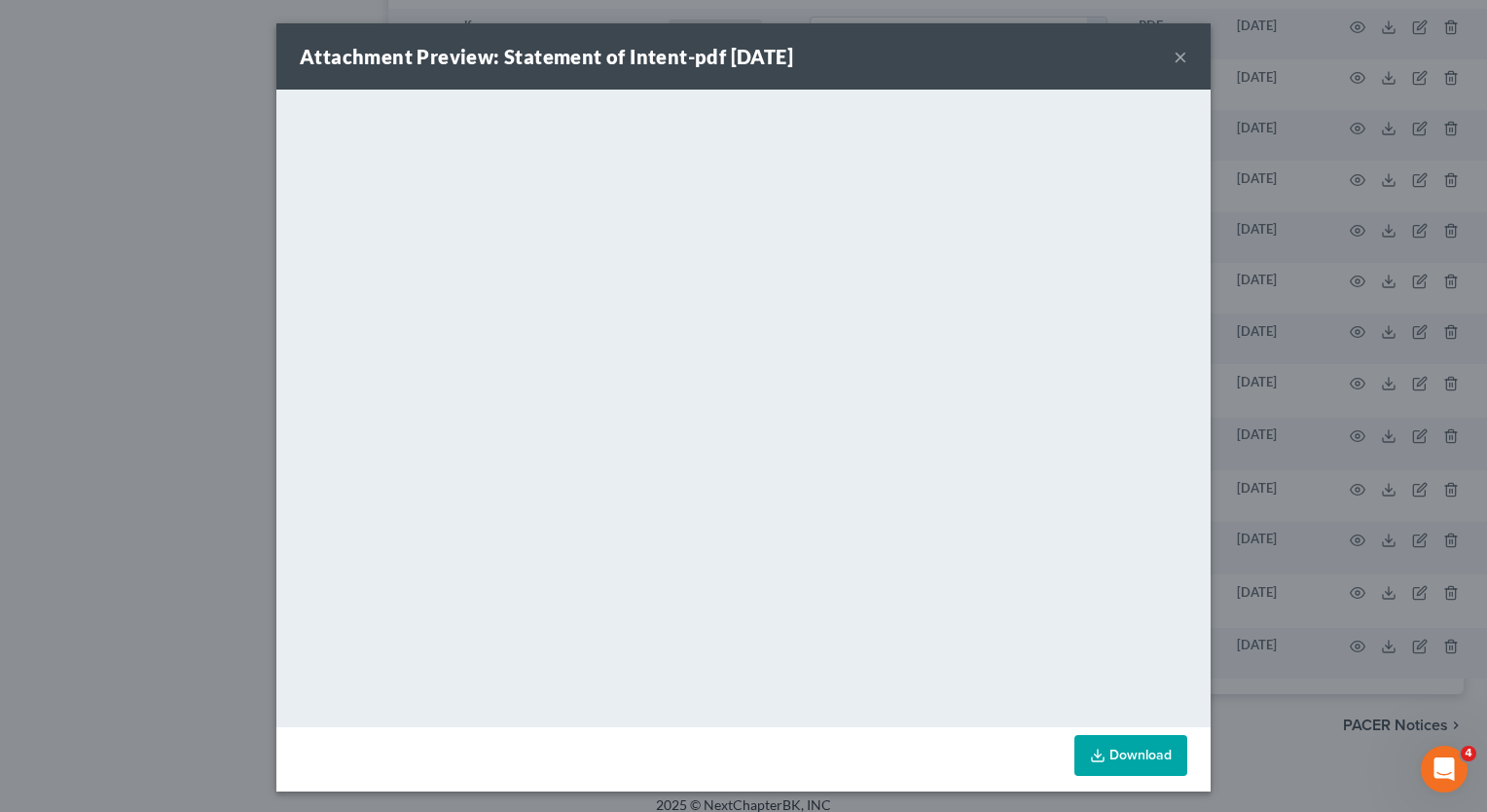
click at [1174, 56] on button "×" at bounding box center [1181, 56] width 14 height 24
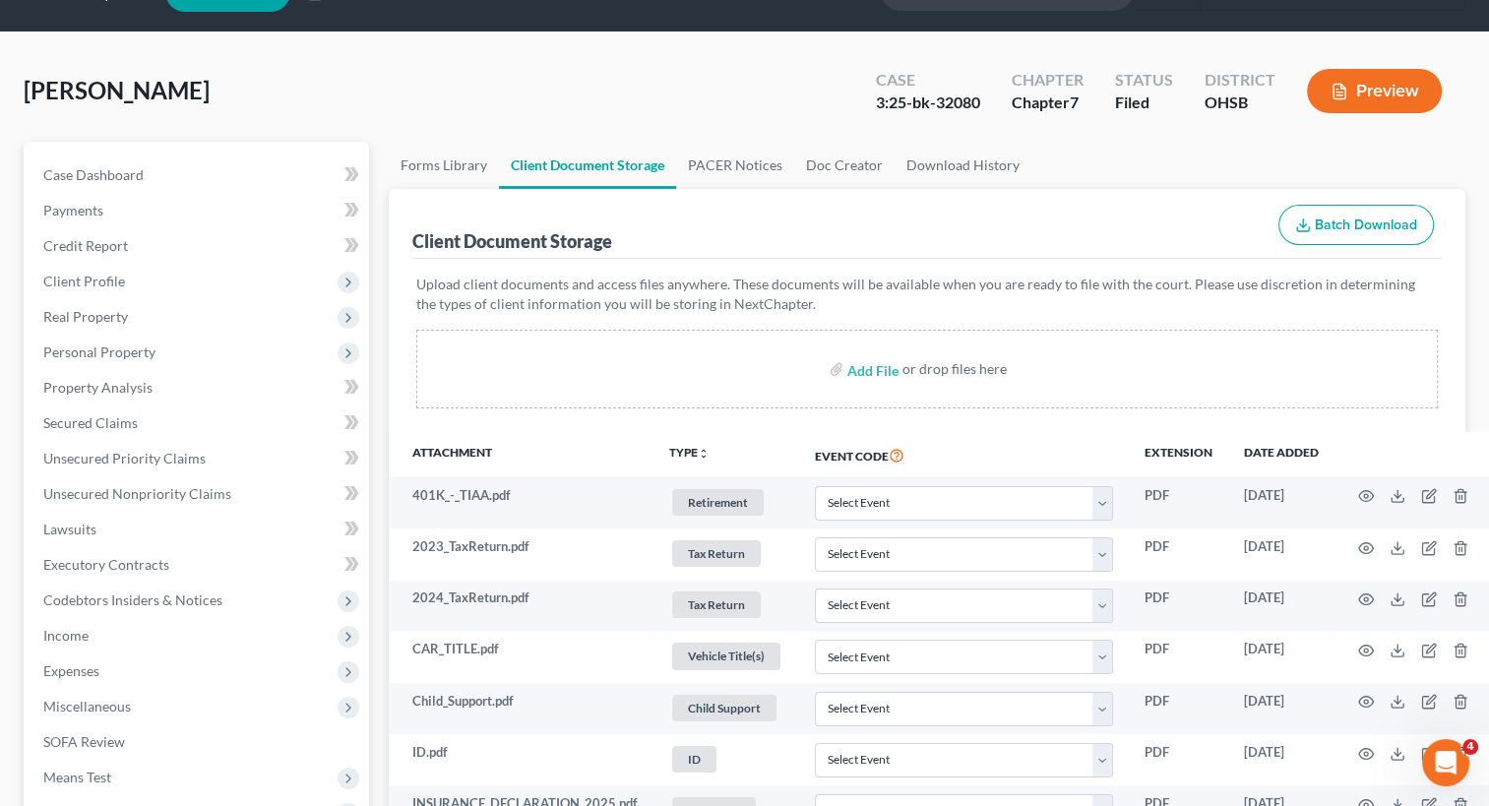
scroll to position [0, 0]
